Goal: Information Seeking & Learning: Learn about a topic

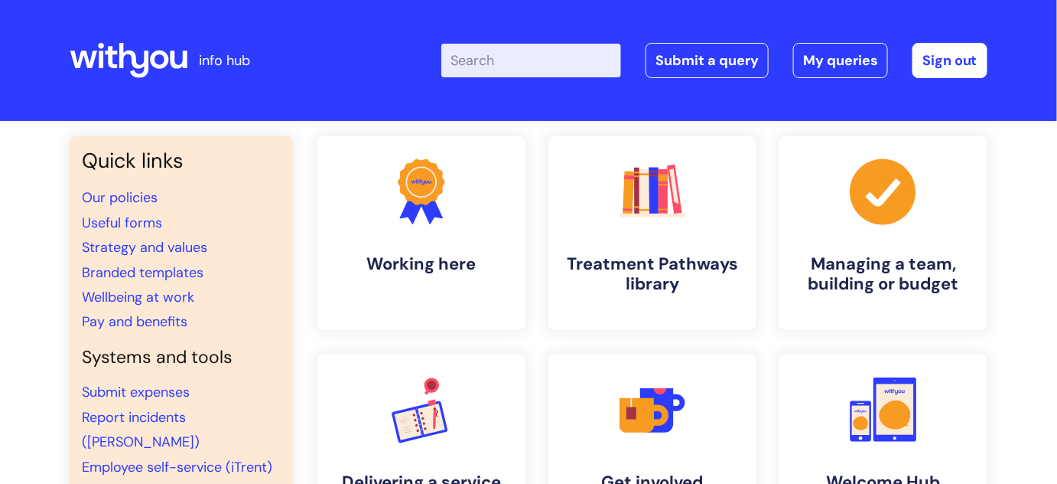
drag, startPoint x: 494, startPoint y: 58, endPoint x: 510, endPoint y: 61, distance: 16.4
click at [494, 57] on input "Enter your search term here..." at bounding box center [531, 61] width 180 height 34
type input "reaso"
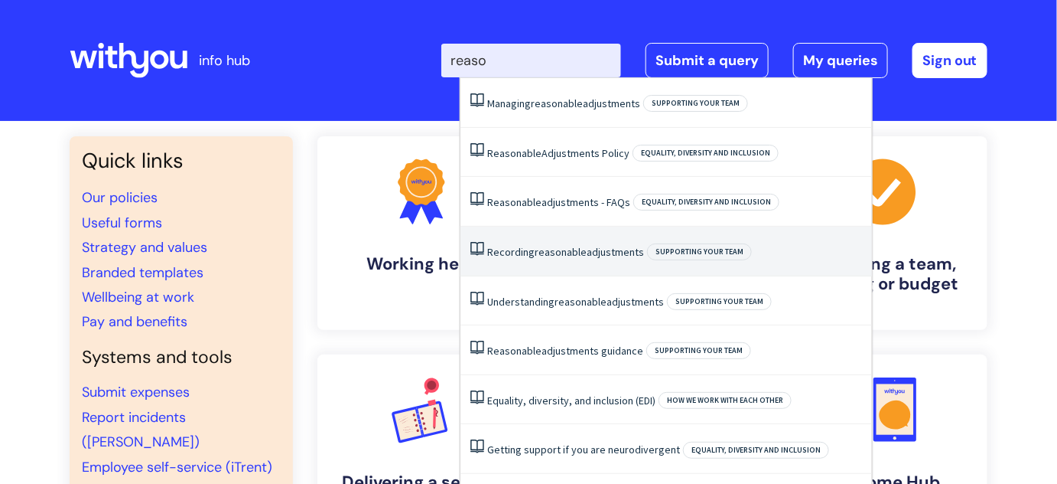
click at [546, 246] on span "reasonable" at bounding box center [561, 252] width 52 height 14
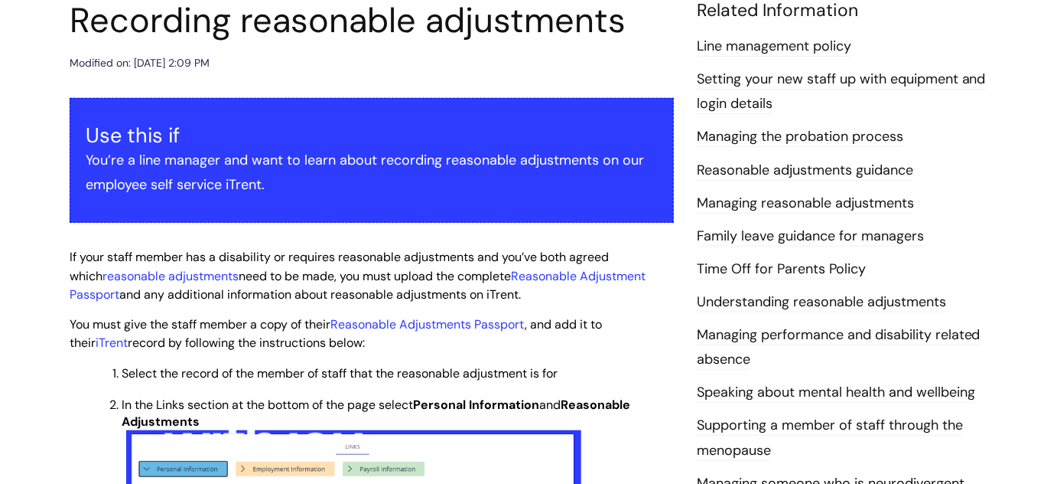
scroll to position [278, 0]
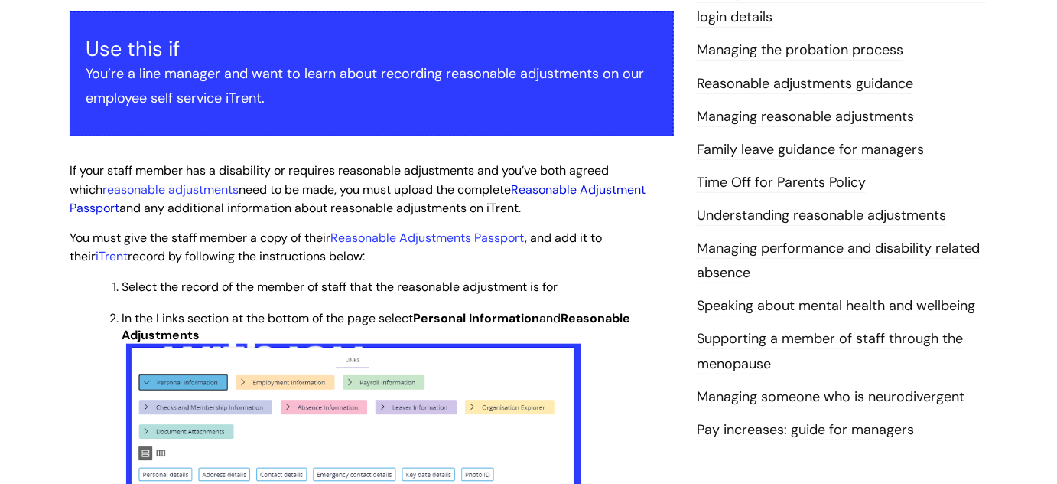
click at [574, 189] on link "Reasonable Adjustment Passport" at bounding box center [358, 198] width 576 height 35
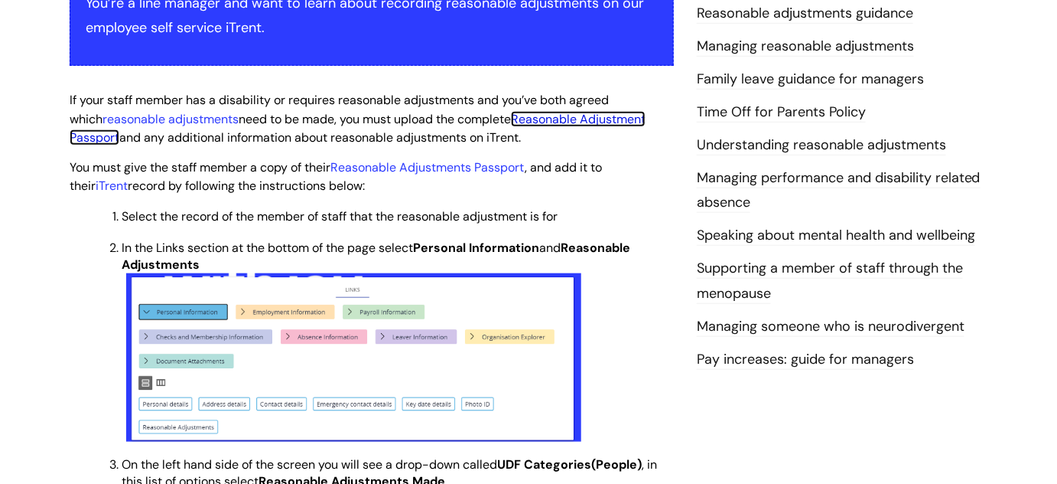
scroll to position [347, 0]
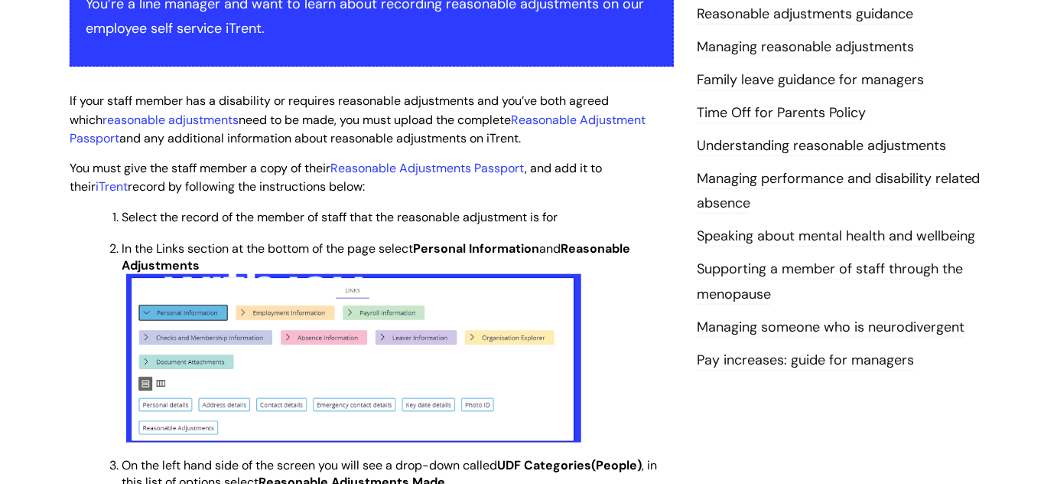
click at [731, 143] on link "Understanding reasonable adjustments" at bounding box center [821, 146] width 249 height 20
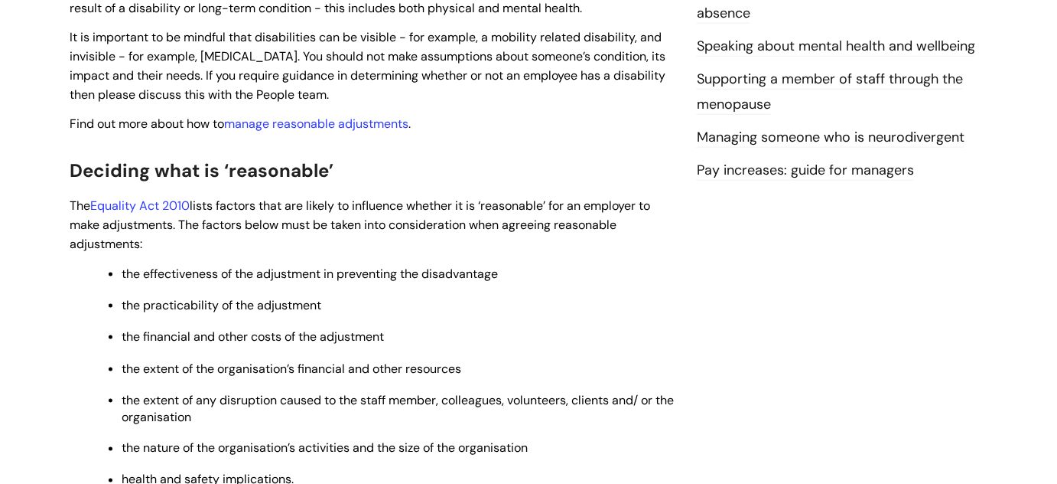
scroll to position [487, 0]
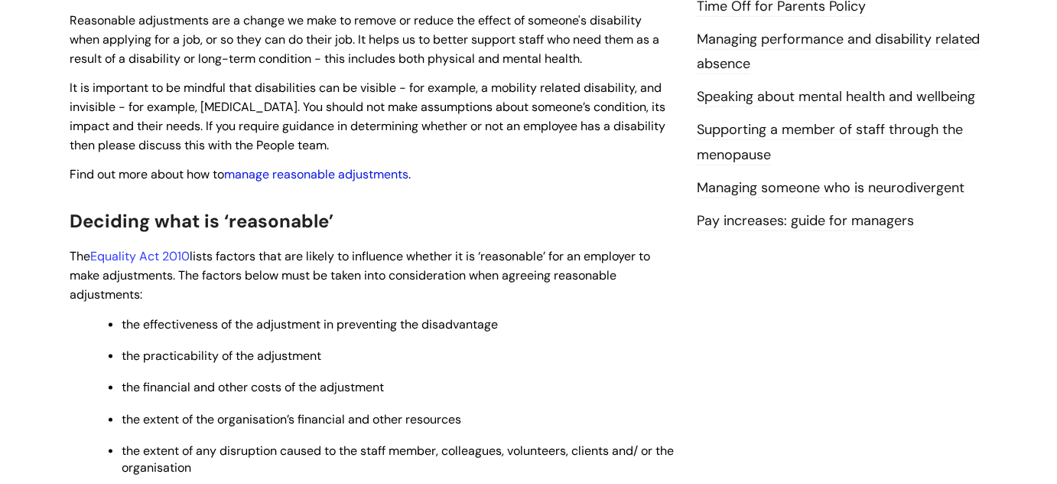
click at [344, 177] on link "manage reasonable adjustments" at bounding box center [316, 174] width 184 height 16
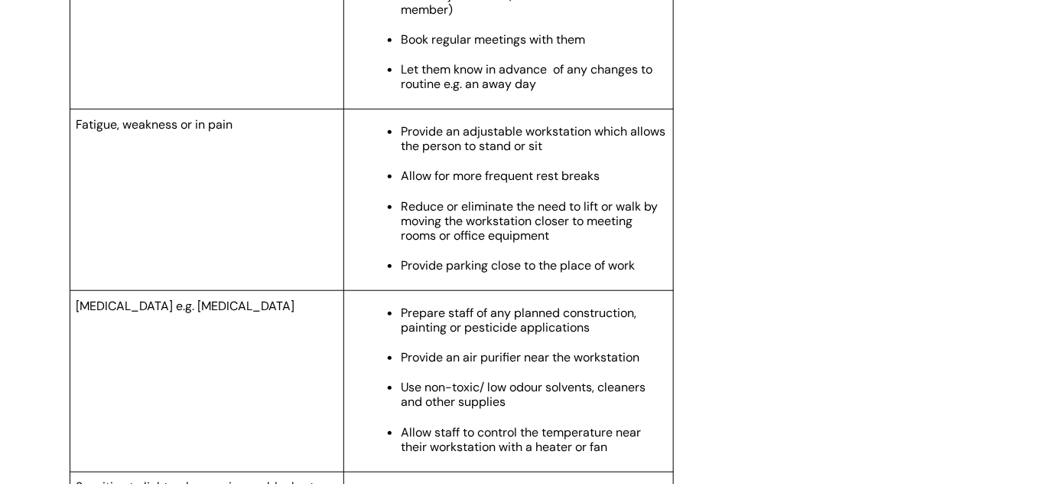
scroll to position [2226, 0]
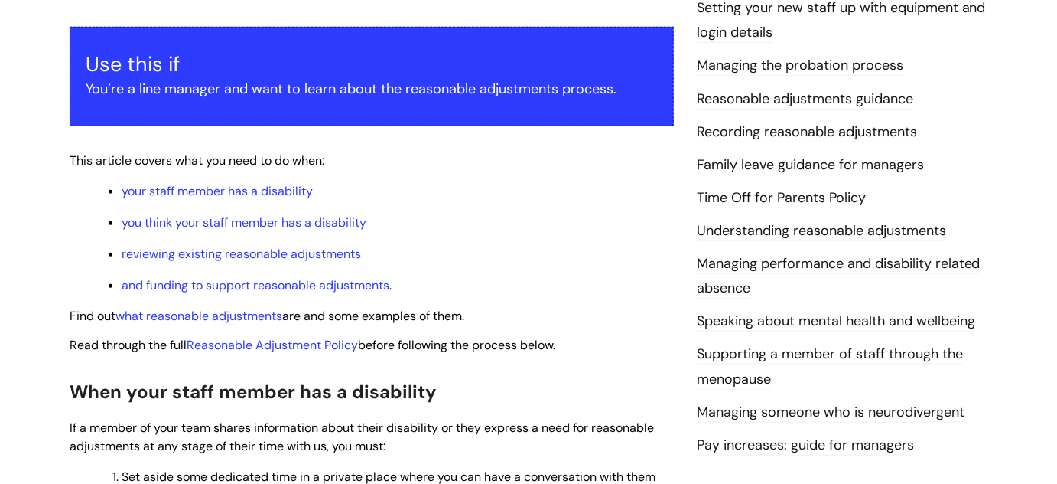
scroll to position [278, 0]
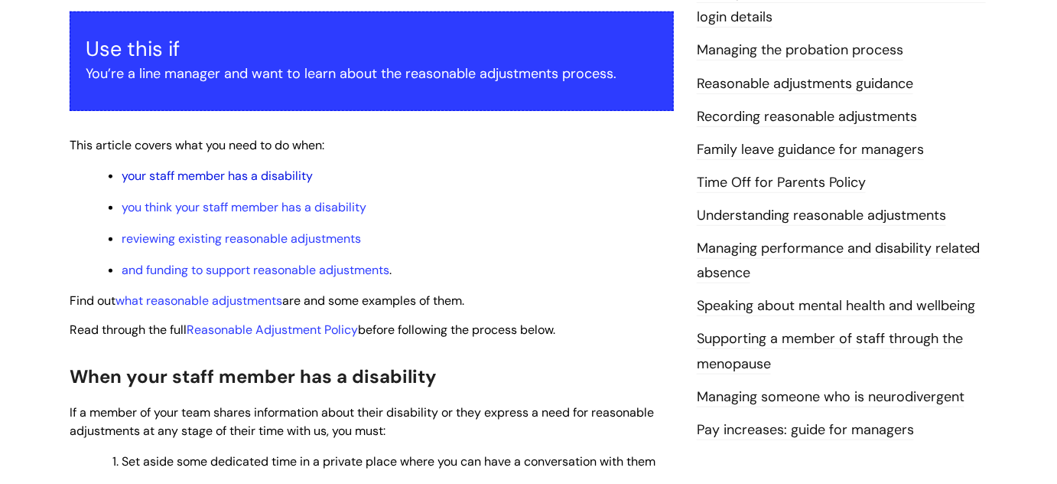
click at [252, 172] on link "your staff member has a disability" at bounding box center [217, 176] width 191 height 16
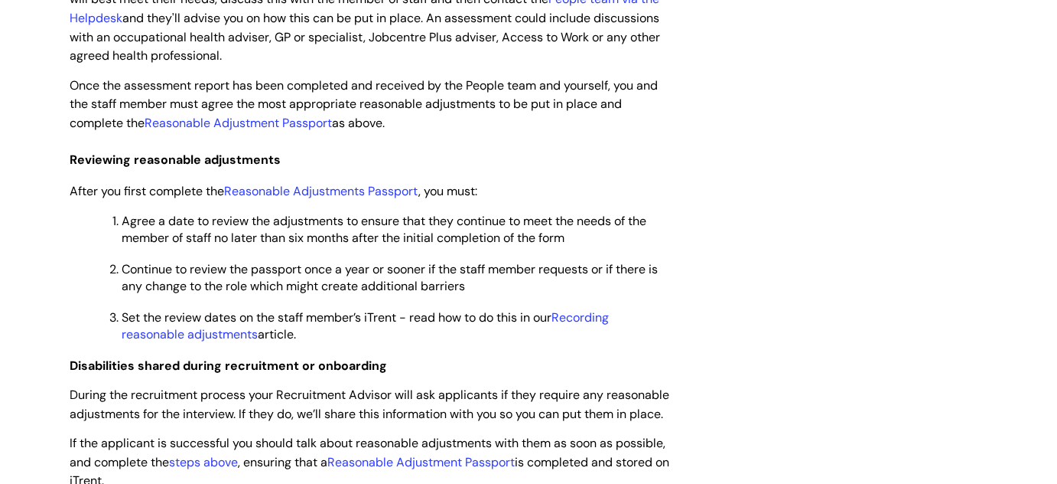
scroll to position [986, 0]
